Goal: Information Seeking & Learning: Learn about a topic

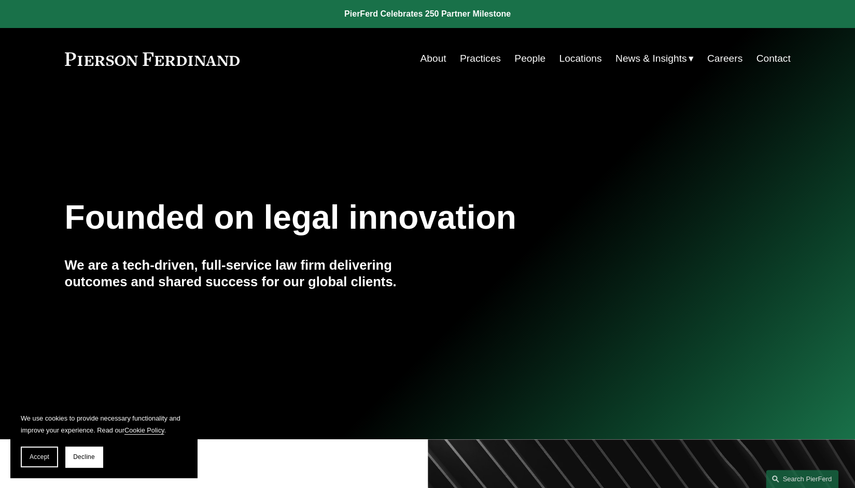
click at [579, 59] on link "Locations" at bounding box center [580, 59] width 42 height 20
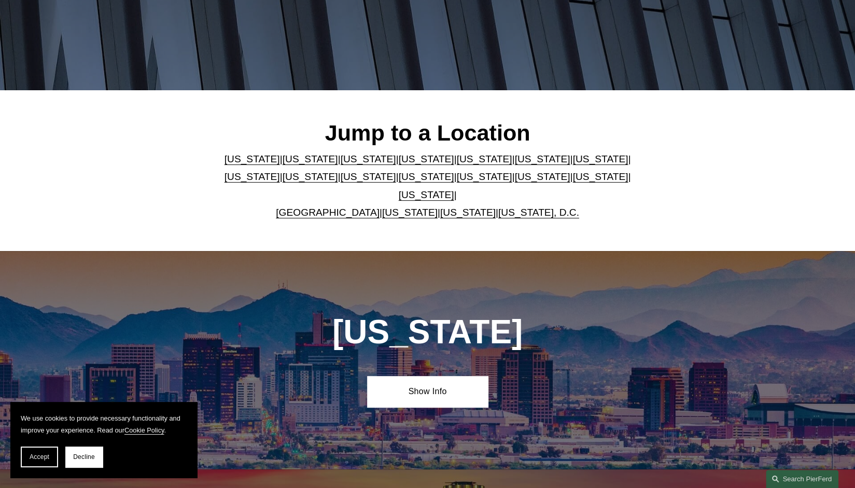
scroll to position [211, 0]
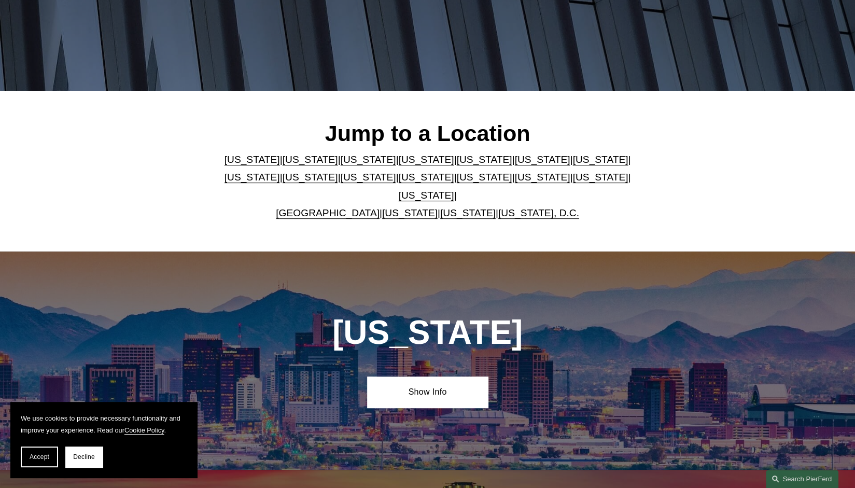
click at [340, 182] on link "New Jersey" at bounding box center [367, 177] width 55 height 11
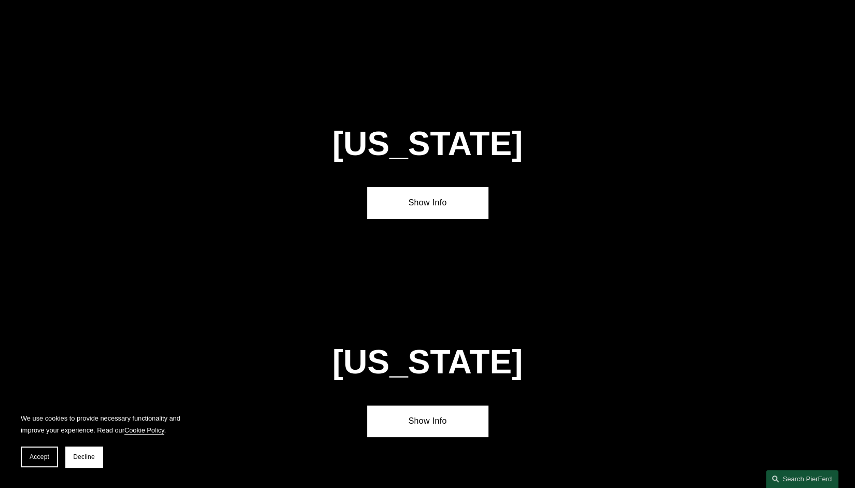
scroll to position [2428, 0]
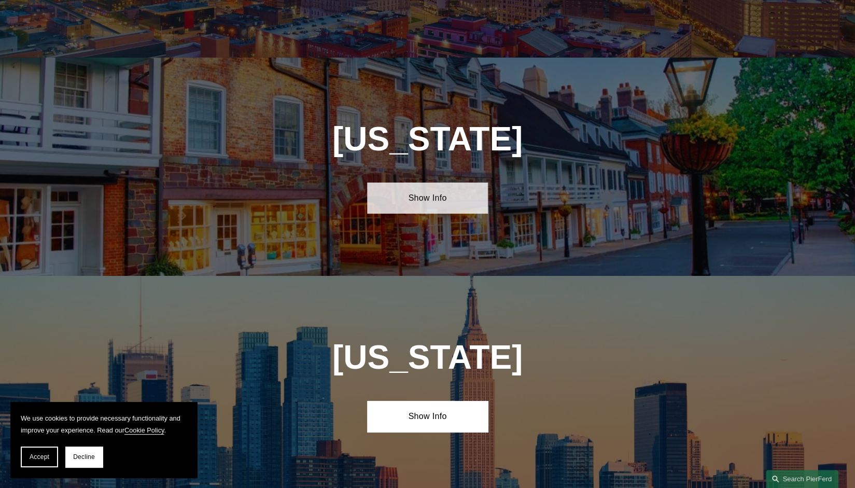
click at [431, 182] on link "Show Info" at bounding box center [427, 197] width 121 height 31
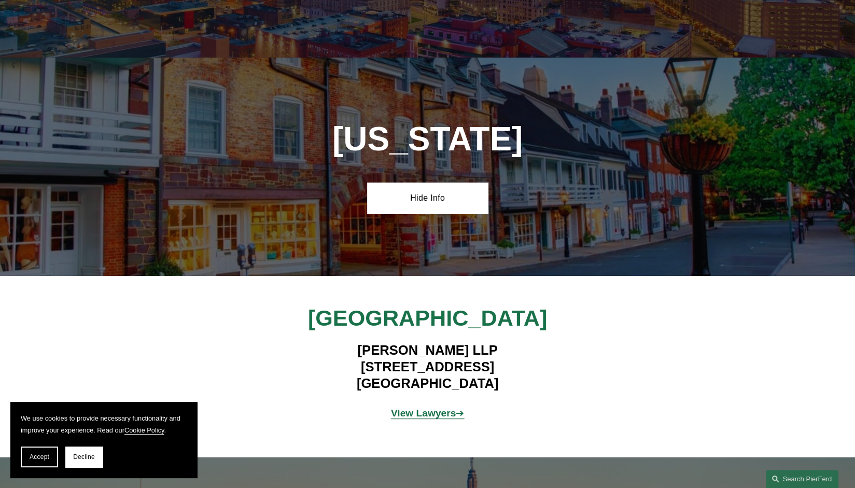
click at [421, 407] on strong "View Lawyers" at bounding box center [423, 412] width 65 height 11
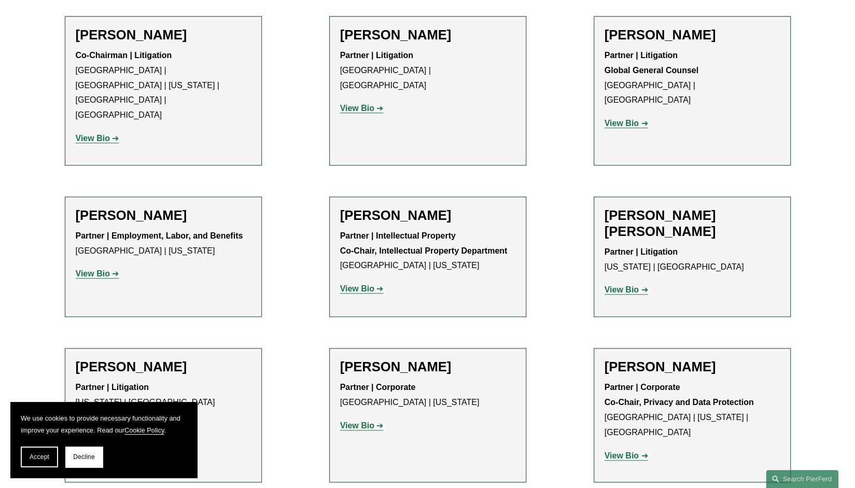
scroll to position [593, 0]
click at [621, 286] on strong "View Bio" at bounding box center [621, 290] width 34 height 9
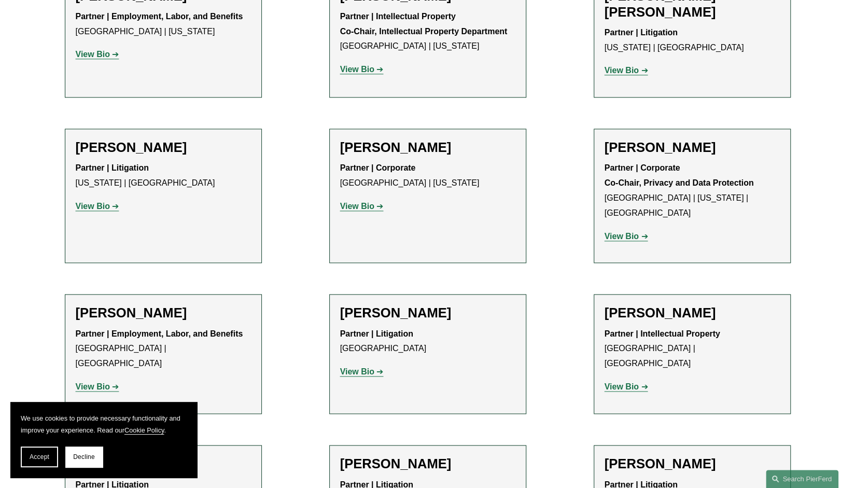
scroll to position [814, 0]
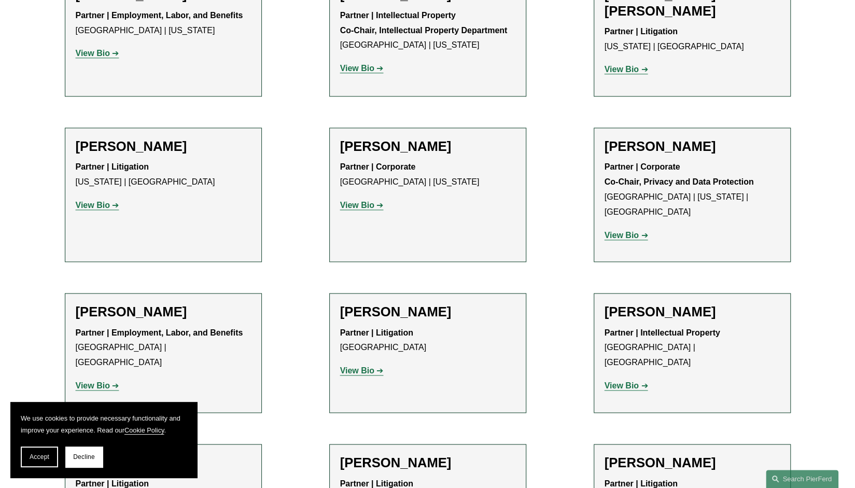
click at [361, 366] on strong "View Bio" at bounding box center [357, 370] width 34 height 9
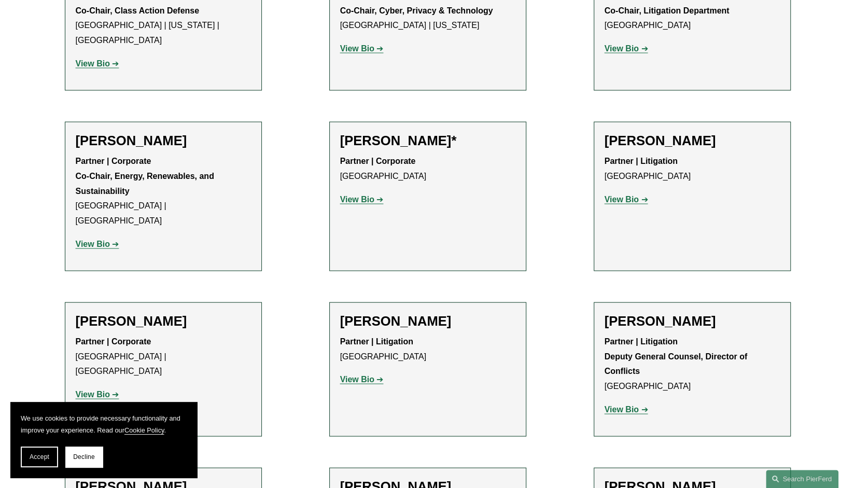
scroll to position [1394, 0]
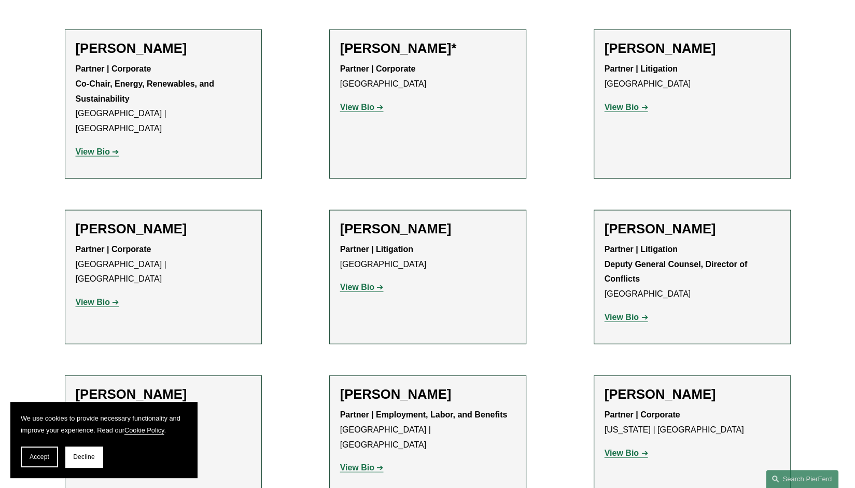
click at [619, 448] on strong "View Bio" at bounding box center [621, 452] width 34 height 9
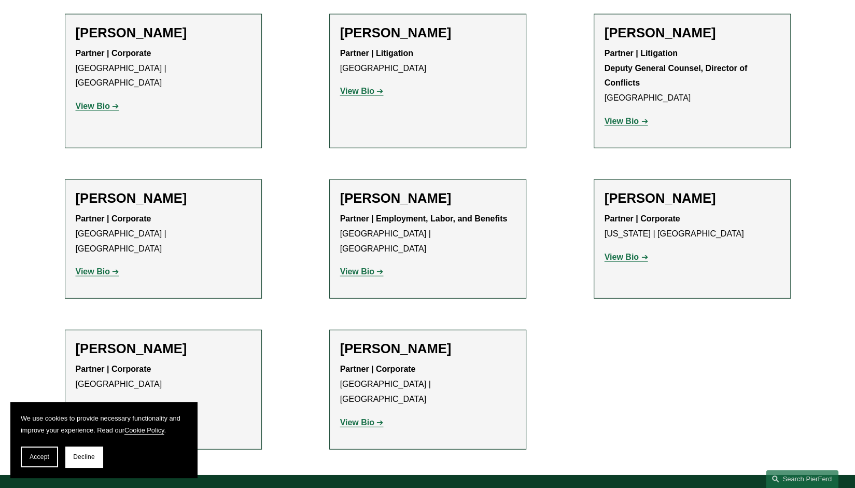
scroll to position [1595, 0]
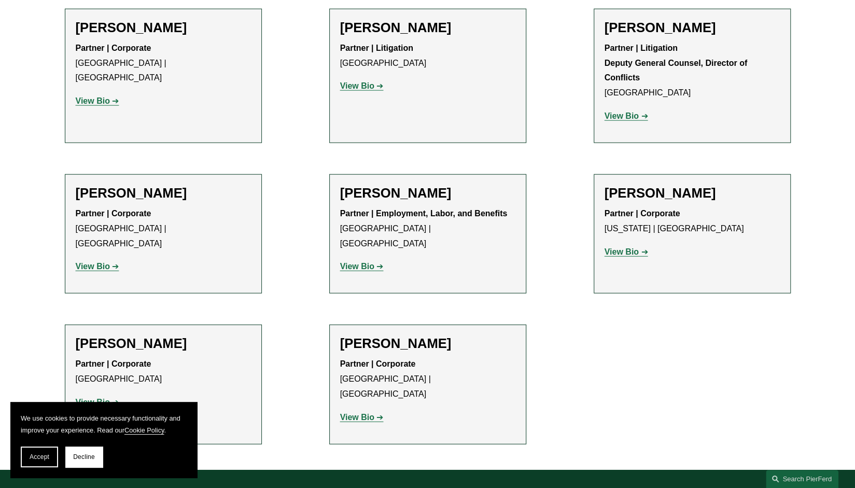
click at [100, 357] on div "Partner | Corporate Princeton View Bio Location: Princeton; Department: Corpora…" at bounding box center [163, 383] width 175 height 53
click at [92, 397] on strong "View Bio" at bounding box center [93, 401] width 34 height 9
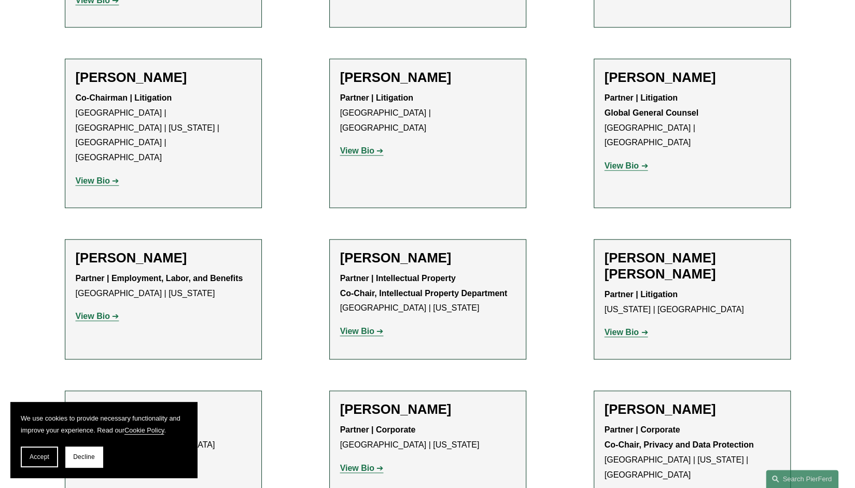
scroll to position [551, 0]
click at [101, 142] on div "Co-Chairman | Litigation Atlanta | London | New York | Philadelphia | Princeton…" at bounding box center [163, 140] width 175 height 98
click at [98, 174] on p "View Bio" at bounding box center [163, 181] width 175 height 15
click at [96, 177] on strong "View Bio" at bounding box center [93, 181] width 34 height 9
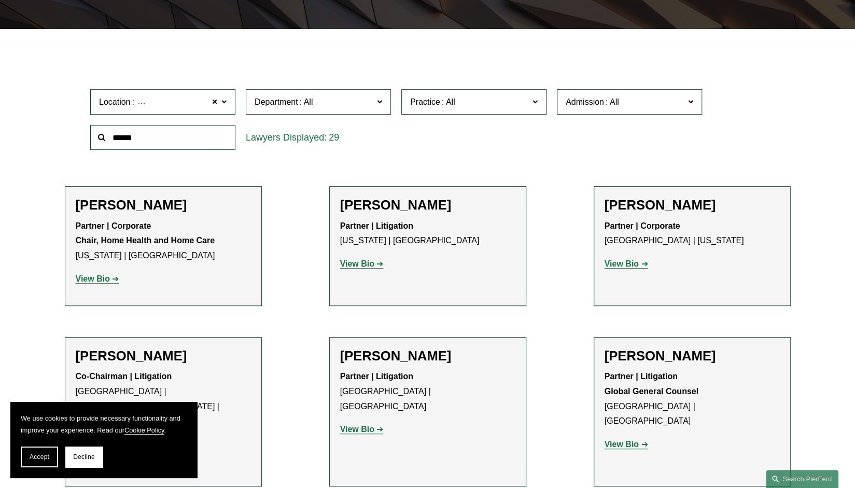
scroll to position [275, 0]
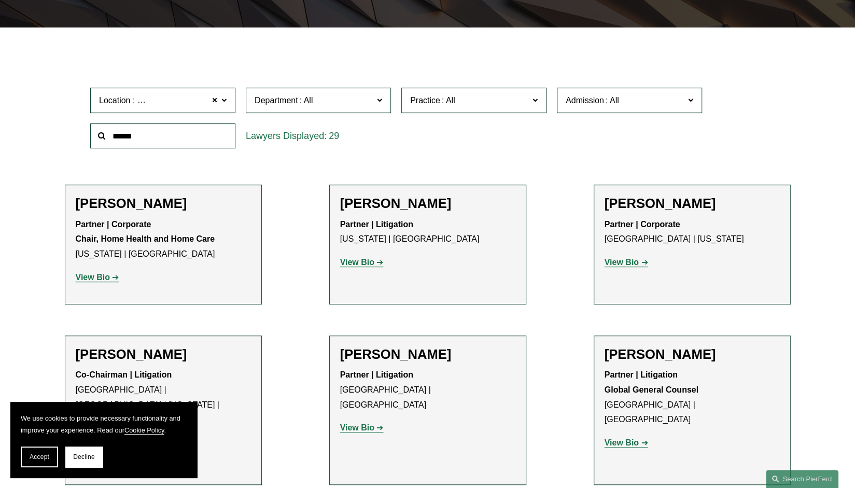
click at [375, 268] on p "View Bio" at bounding box center [427, 262] width 175 height 15
click at [372, 262] on strong "View Bio" at bounding box center [357, 262] width 34 height 9
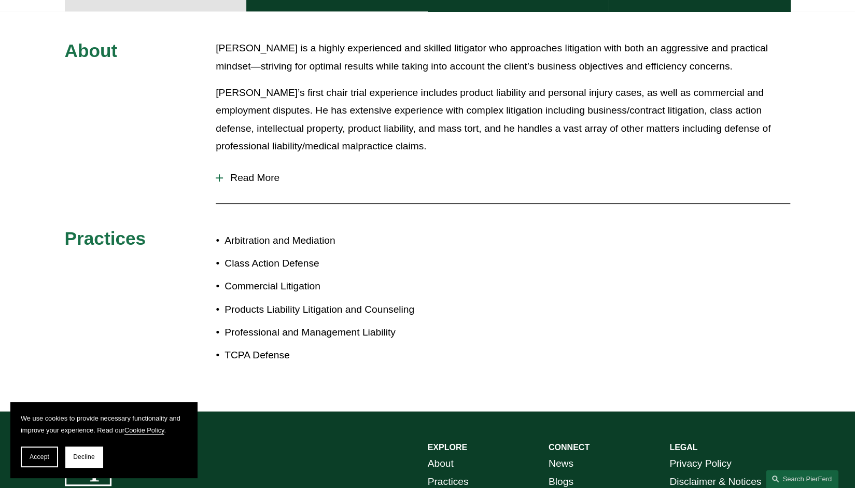
scroll to position [410, 0]
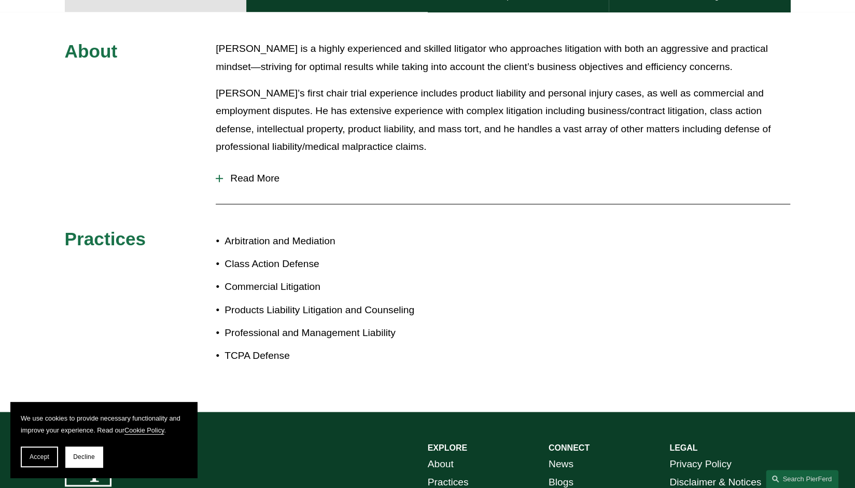
click at [248, 173] on span "Read More" at bounding box center [506, 178] width 567 height 11
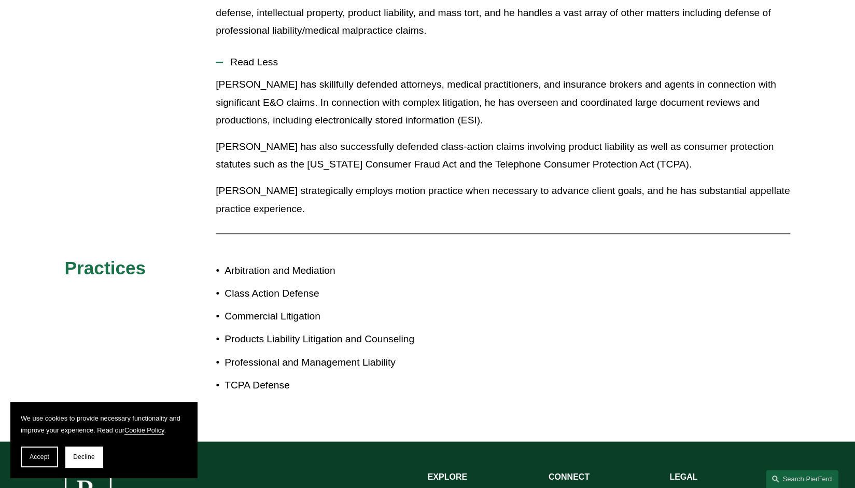
scroll to position [515, 0]
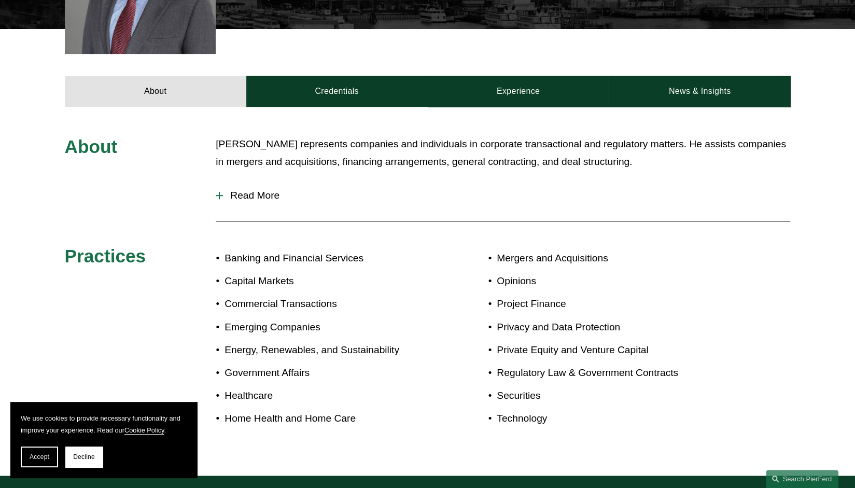
scroll to position [394, 0]
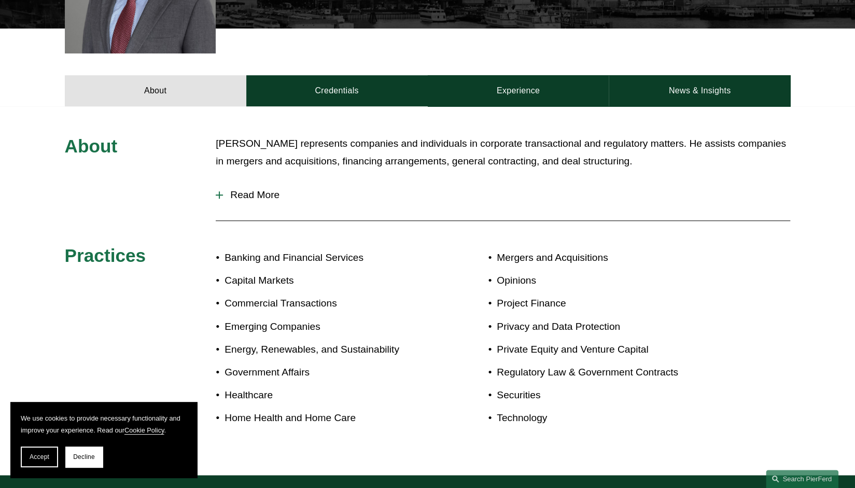
click at [244, 189] on span "Read More" at bounding box center [506, 194] width 567 height 11
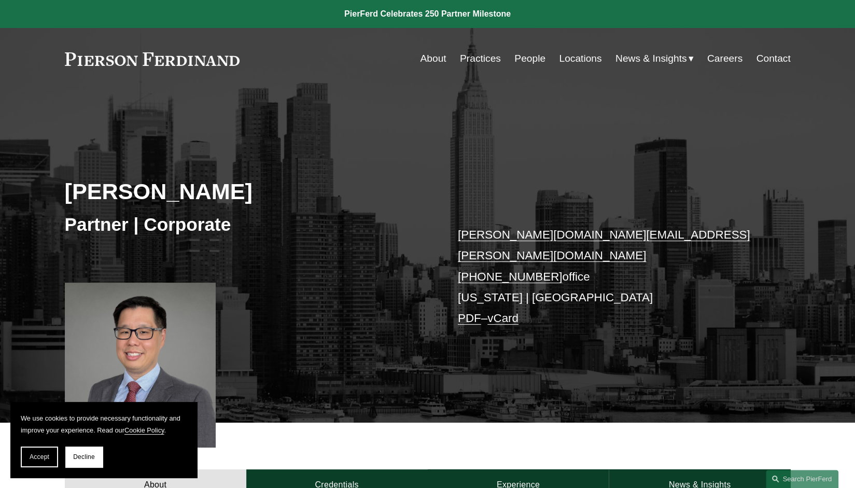
scroll to position [122, 0]
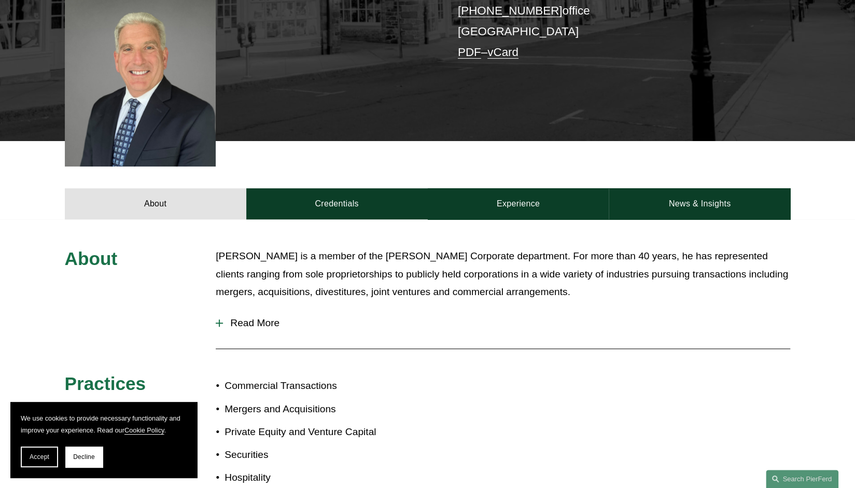
scroll to position [288, 0]
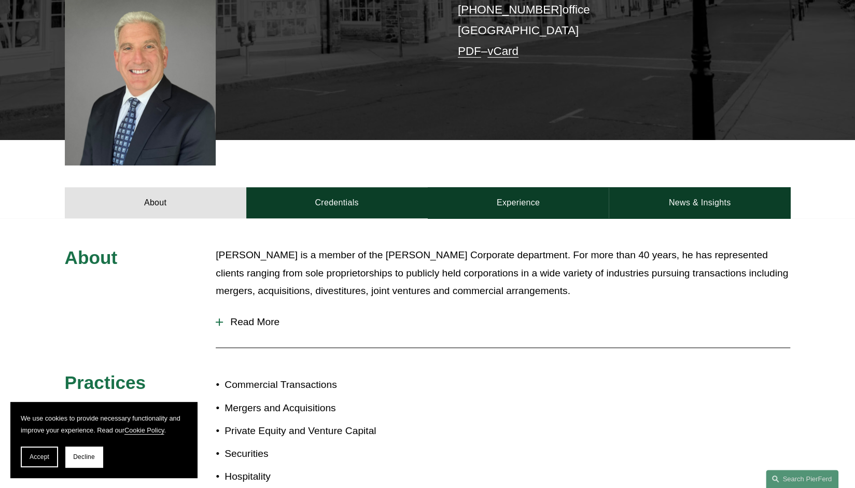
click at [254, 316] on span "Read More" at bounding box center [506, 321] width 567 height 11
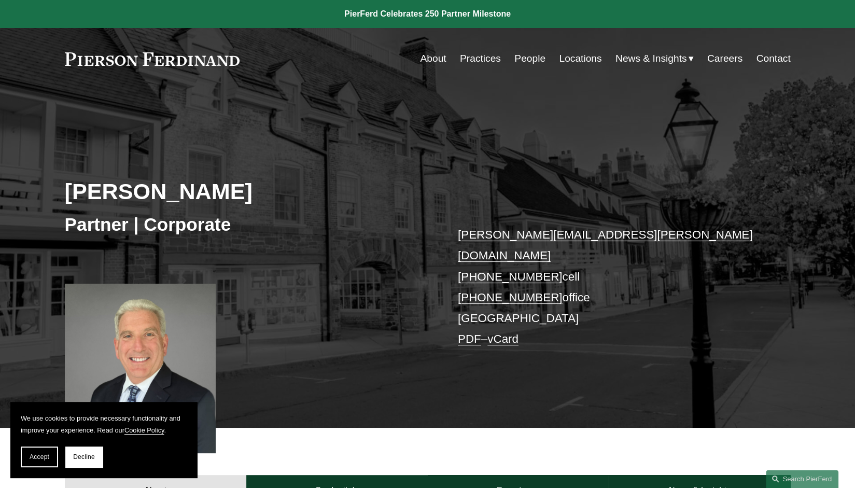
scroll to position [47, 0]
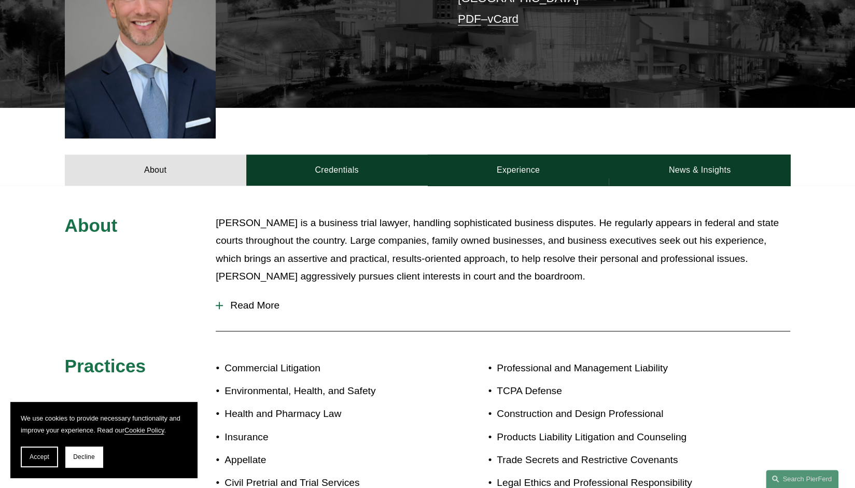
scroll to position [359, 0]
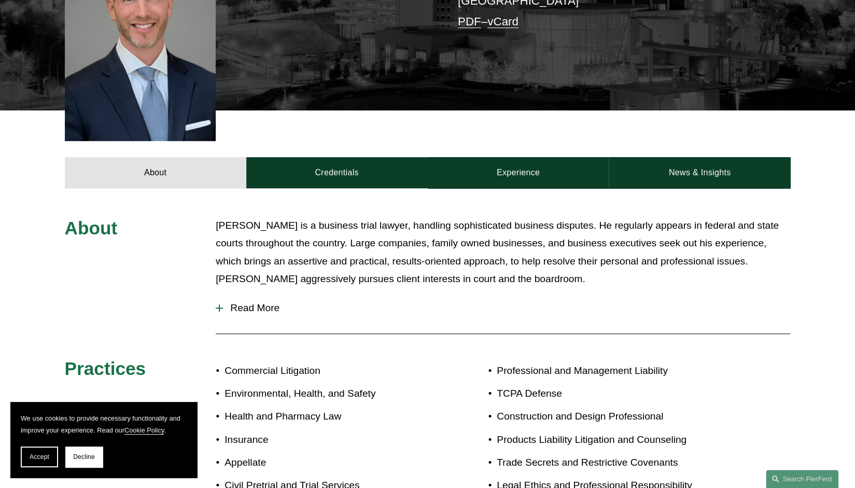
click at [262, 294] on button "Read More" at bounding box center [503, 307] width 574 height 27
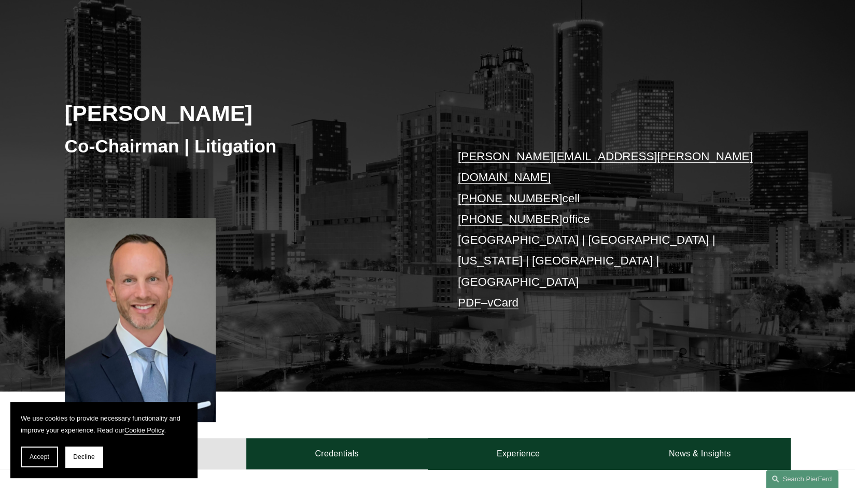
scroll to position [78, 0]
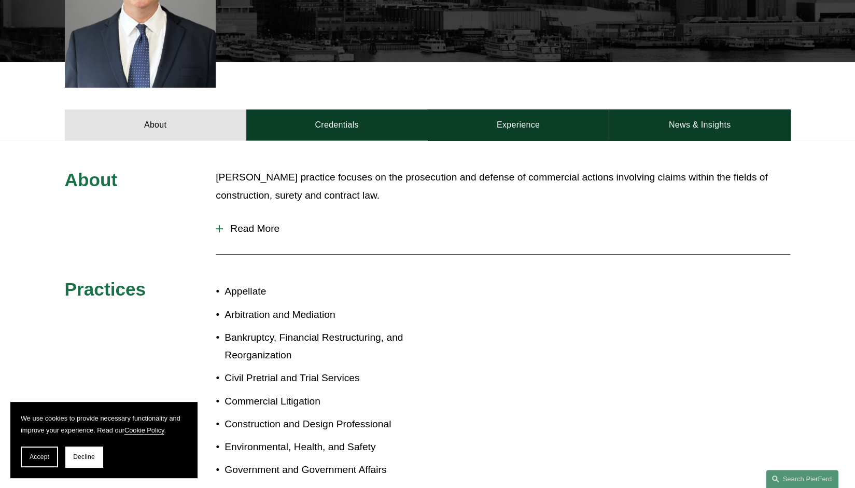
scroll to position [365, 0]
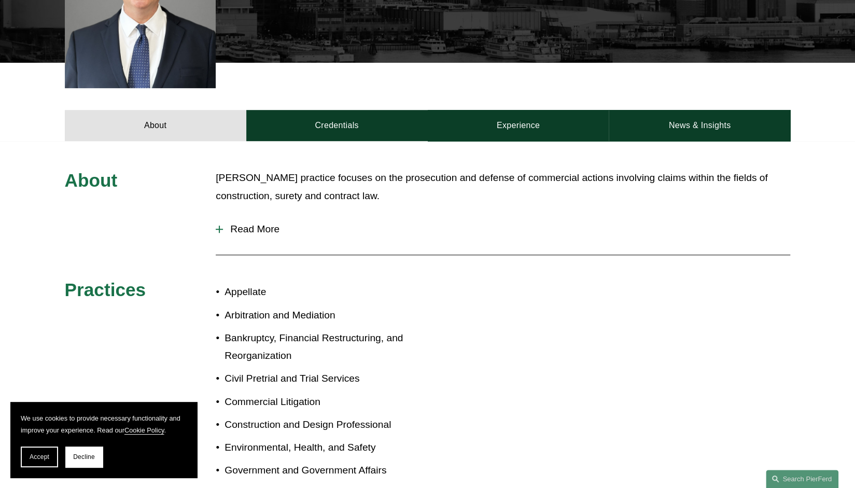
click at [223, 223] on span "Read More" at bounding box center [506, 228] width 567 height 11
